Goal: Task Accomplishment & Management: Use online tool/utility

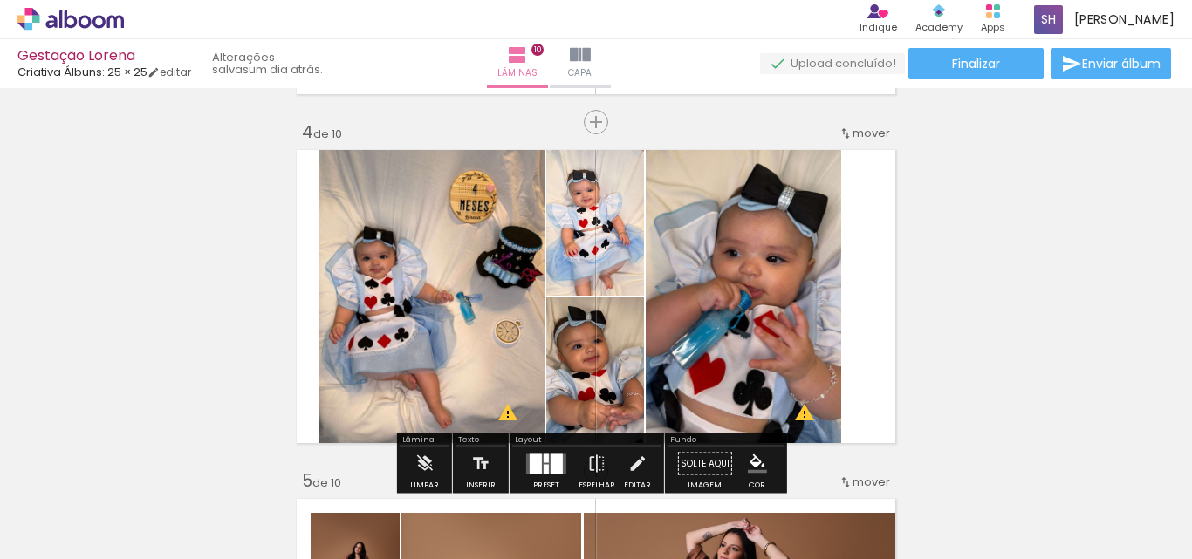
scroll to position [0, 4625]
